Goal: Task Accomplishment & Management: Use online tool/utility

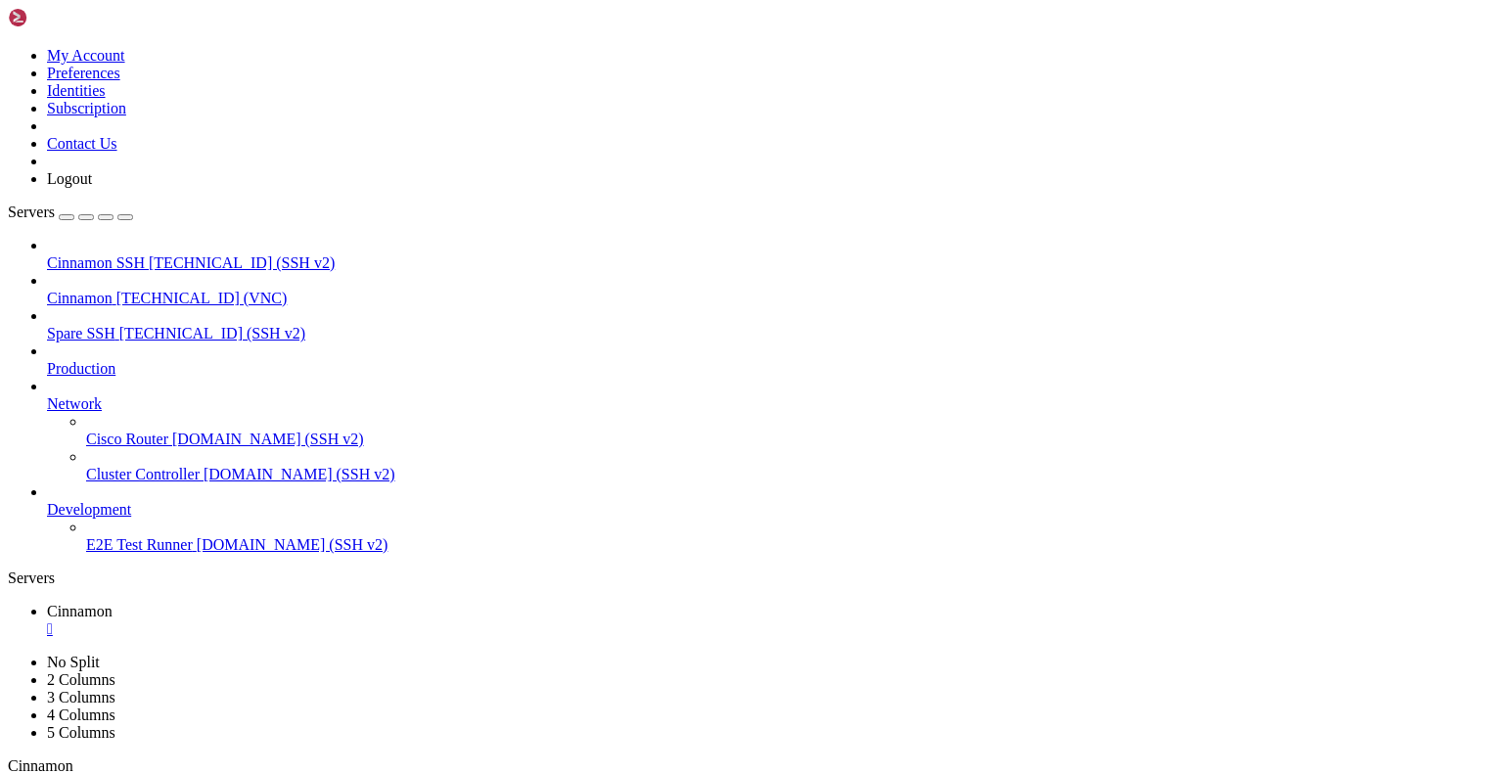
click at [358, 620] on div "" at bounding box center [771, 629] width 1448 height 18
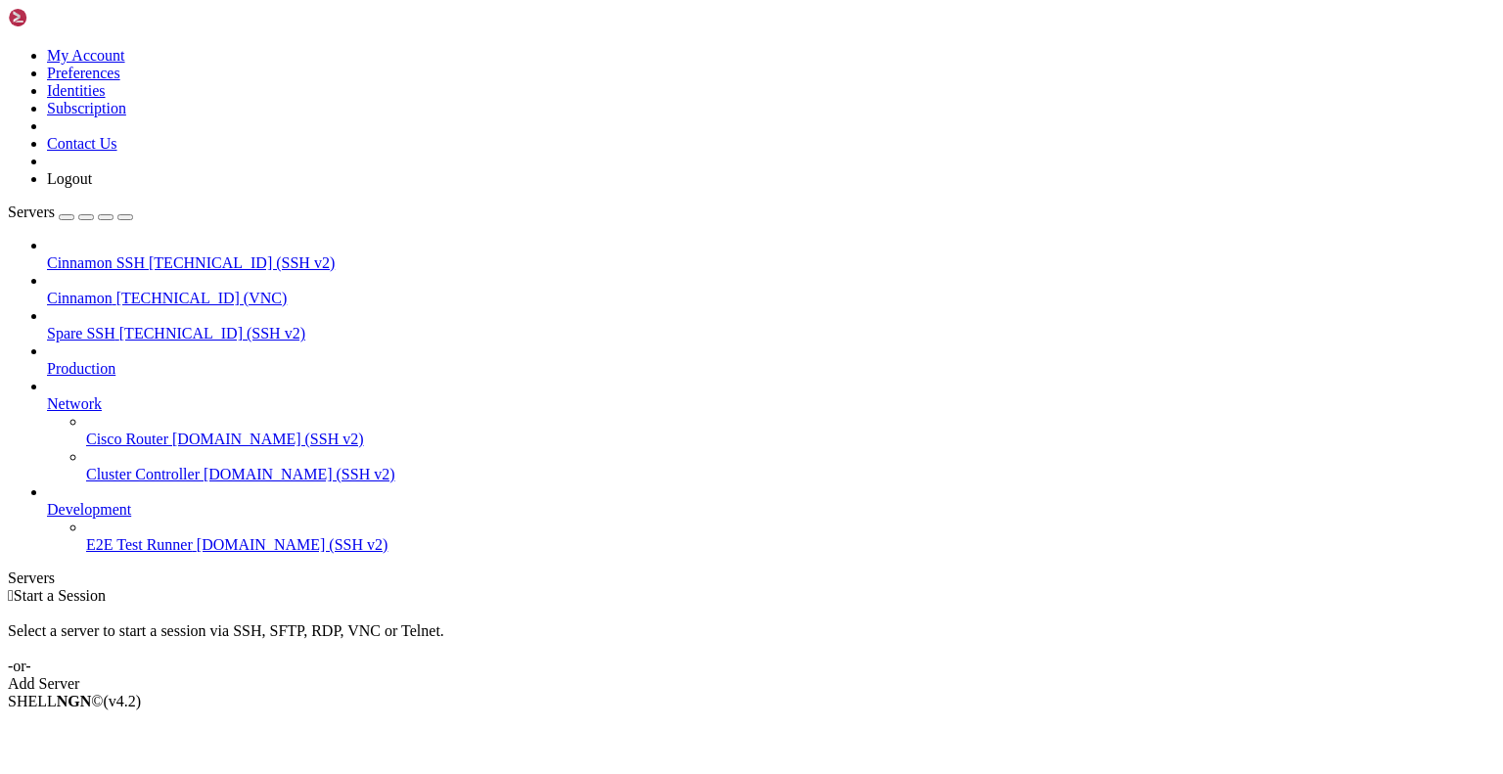
click at [8, 47] on icon at bounding box center [8, 47] width 0 height 0
click at [92, 187] on link "Logout" at bounding box center [69, 178] width 45 height 17
